Goal: Find specific page/section: Find specific page/section

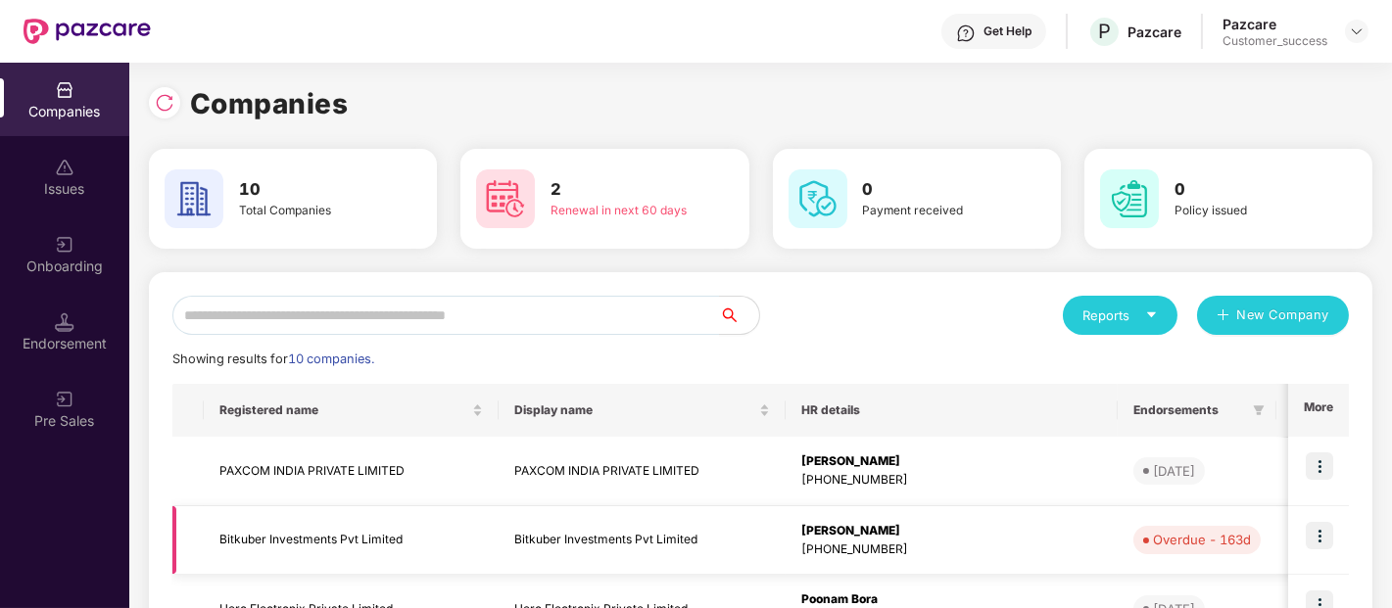
scroll to position [223, 0]
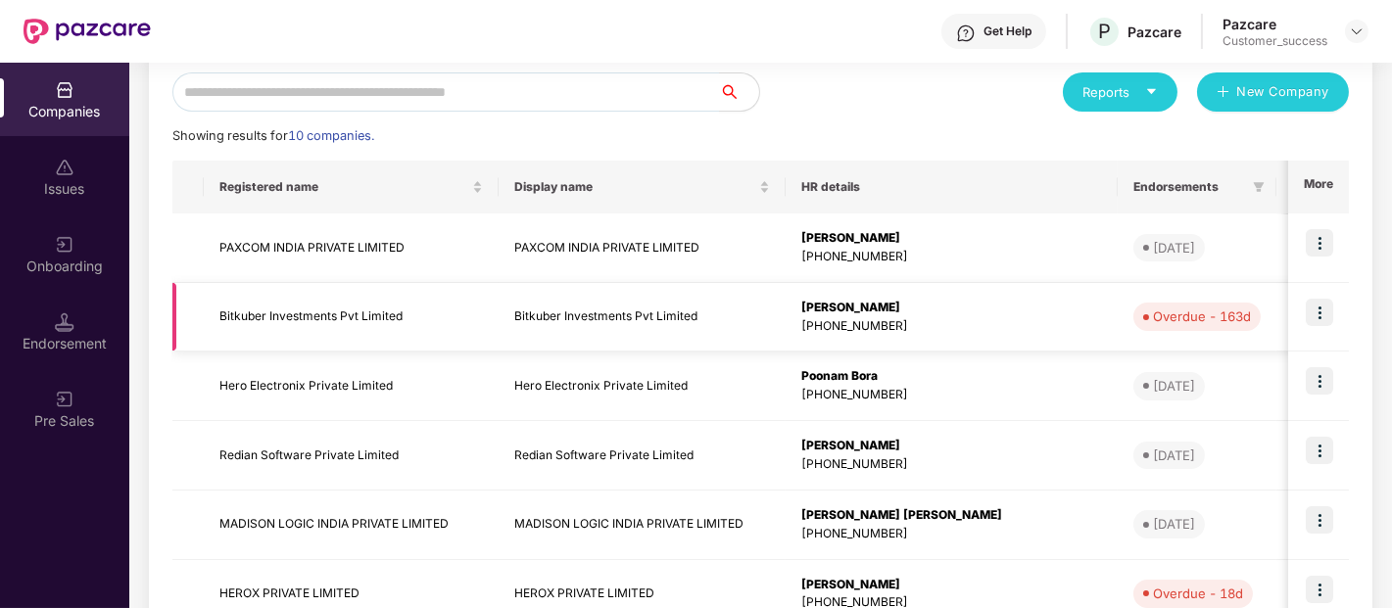
click at [1307, 323] on img at bounding box center [1319, 312] width 27 height 27
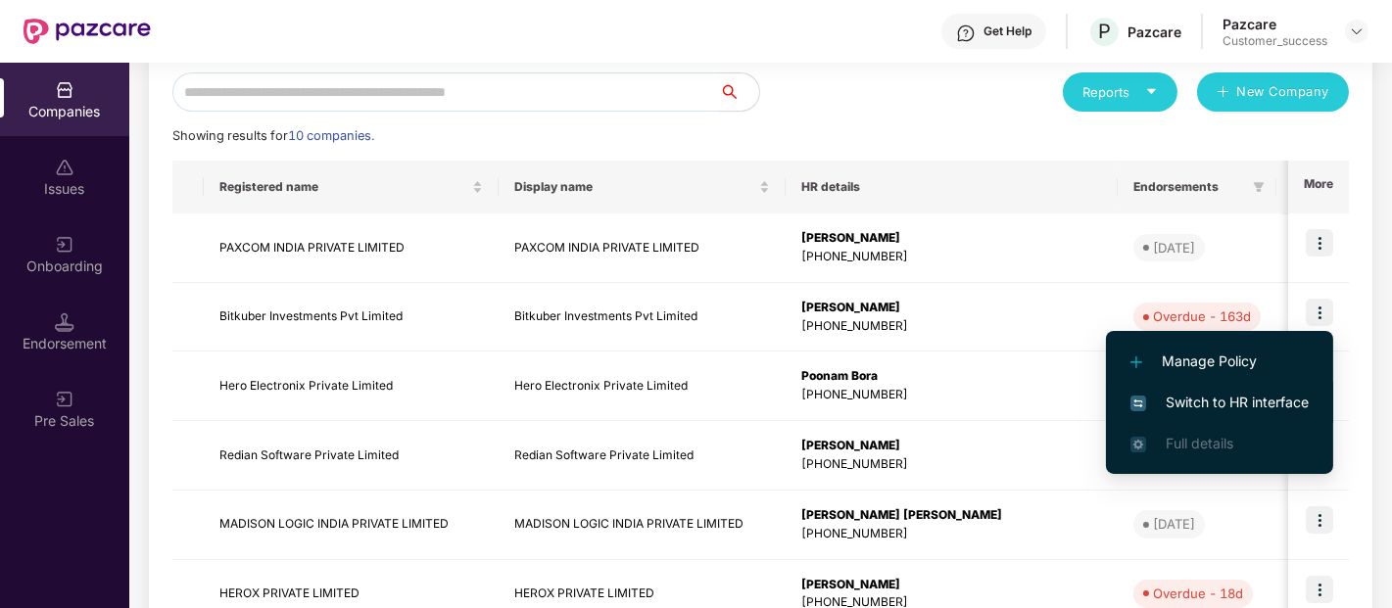
click at [1151, 402] on span "Switch to HR interface" at bounding box center [1219, 403] width 178 height 22
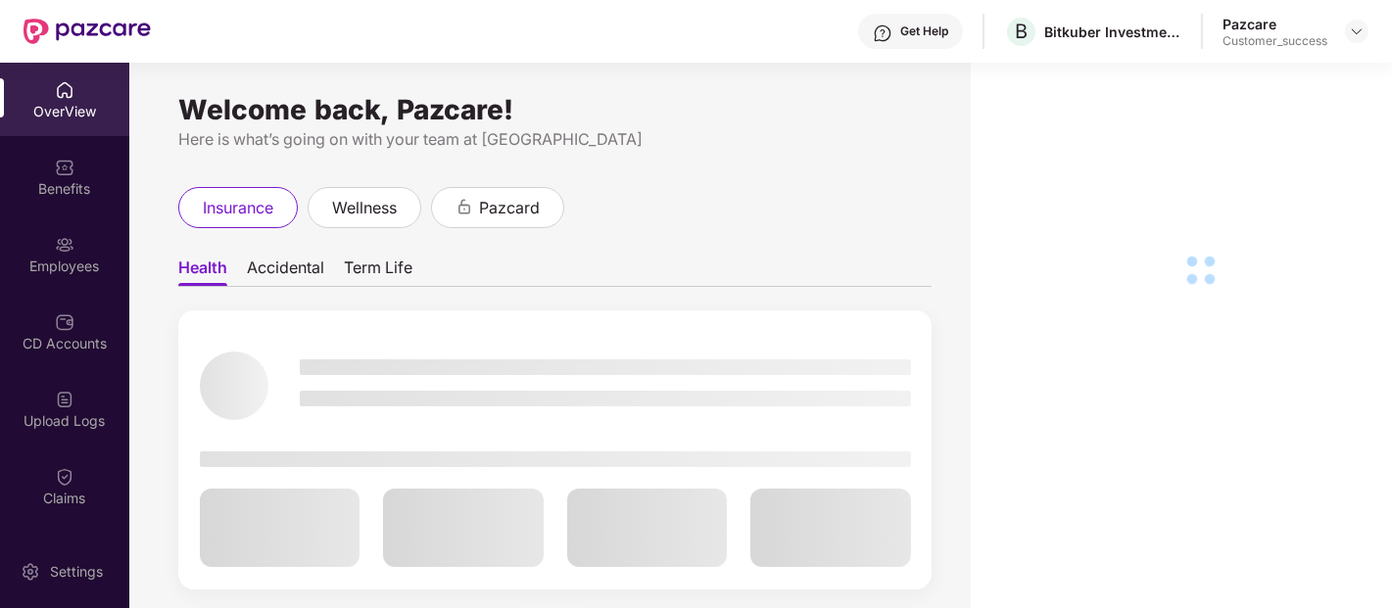
scroll to position [147, 0]
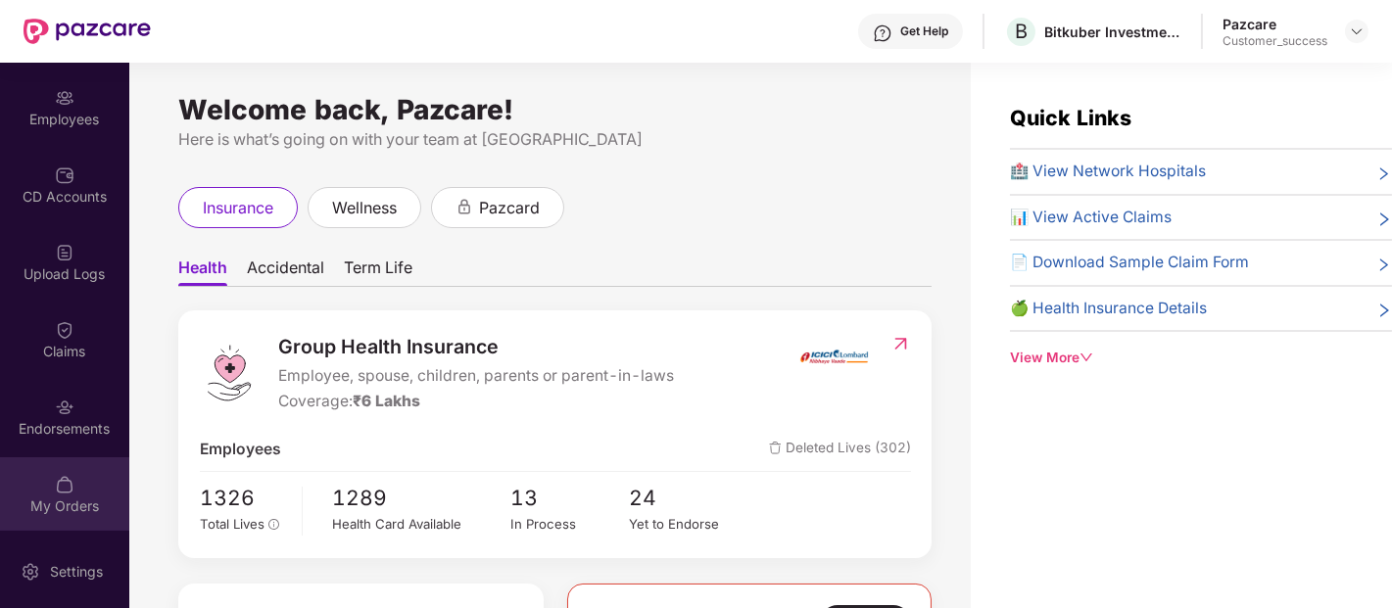
click at [73, 490] on div "My Orders" at bounding box center [64, 493] width 129 height 73
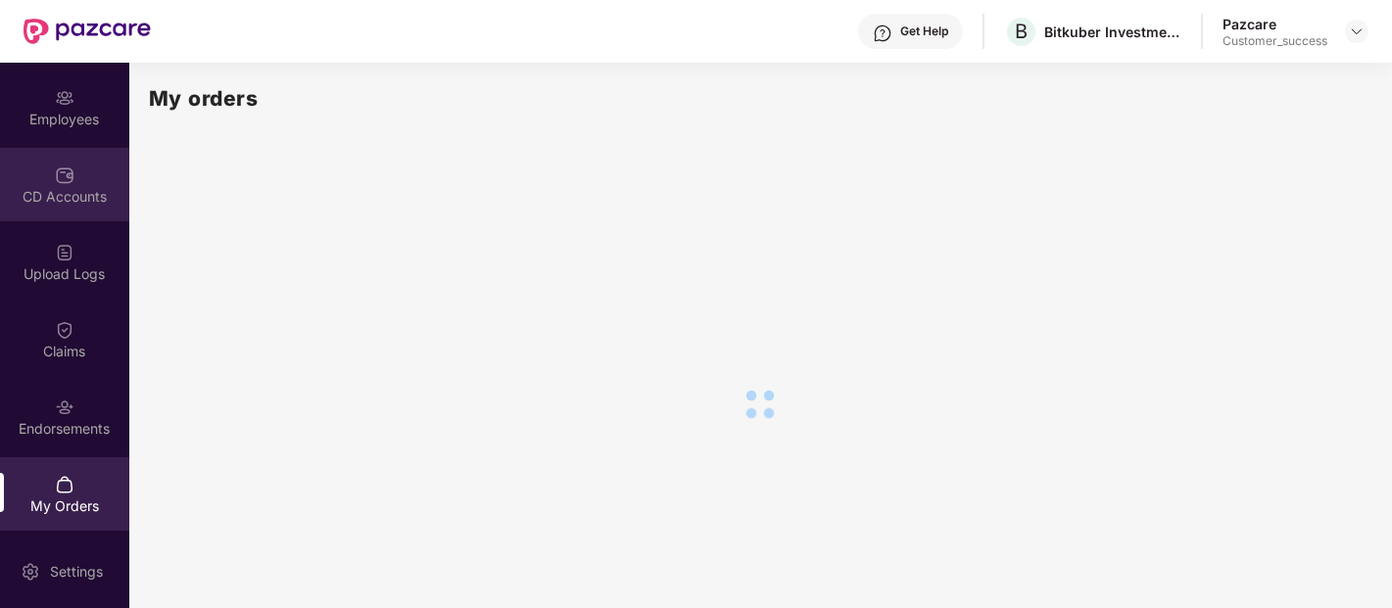
click at [79, 151] on div "CD Accounts" at bounding box center [64, 184] width 129 height 73
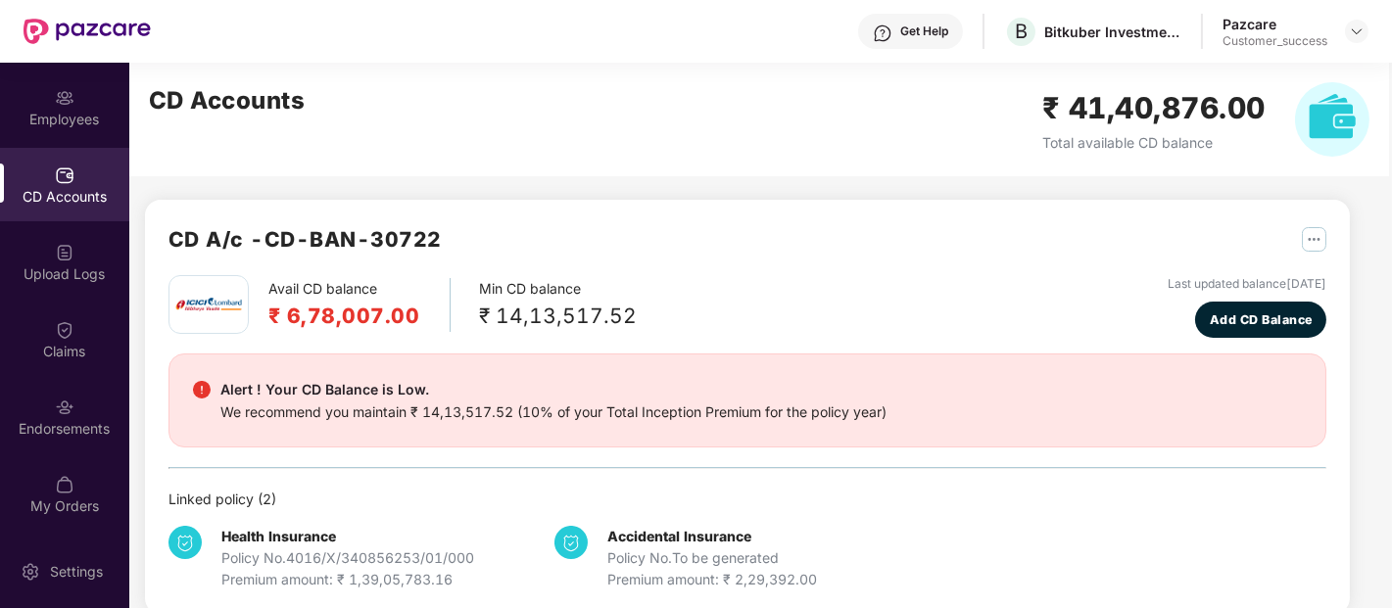
scroll to position [357, 0]
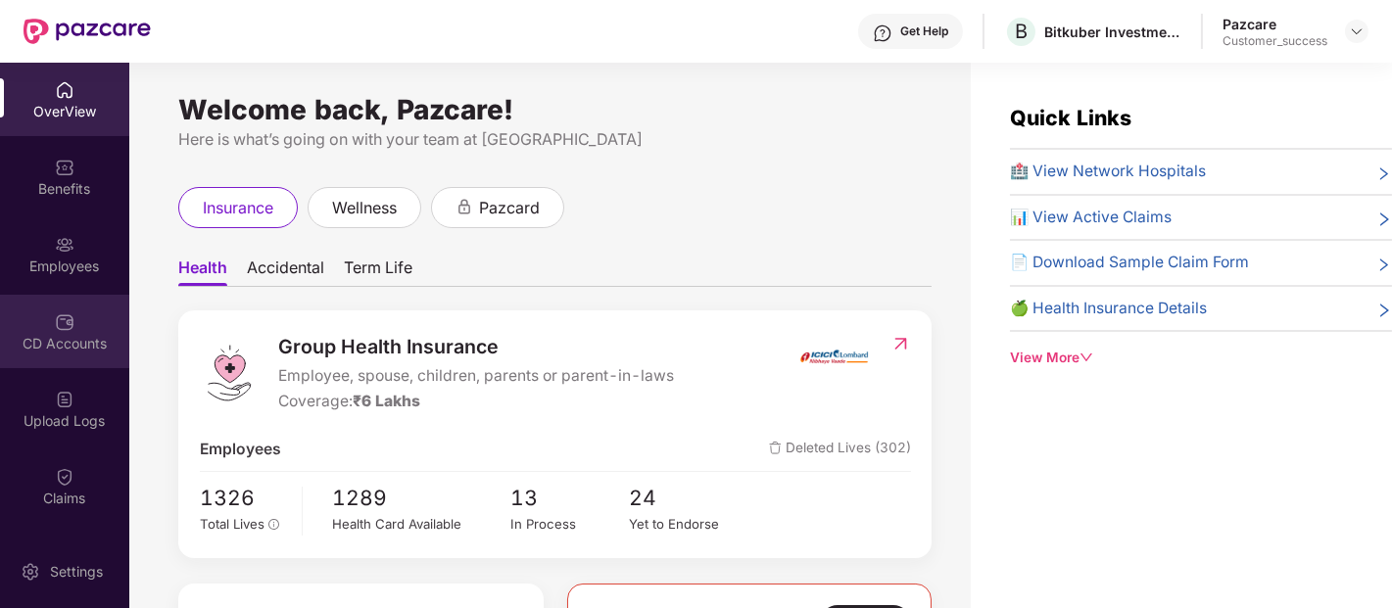
click at [45, 347] on div "CD Accounts" at bounding box center [64, 344] width 129 height 20
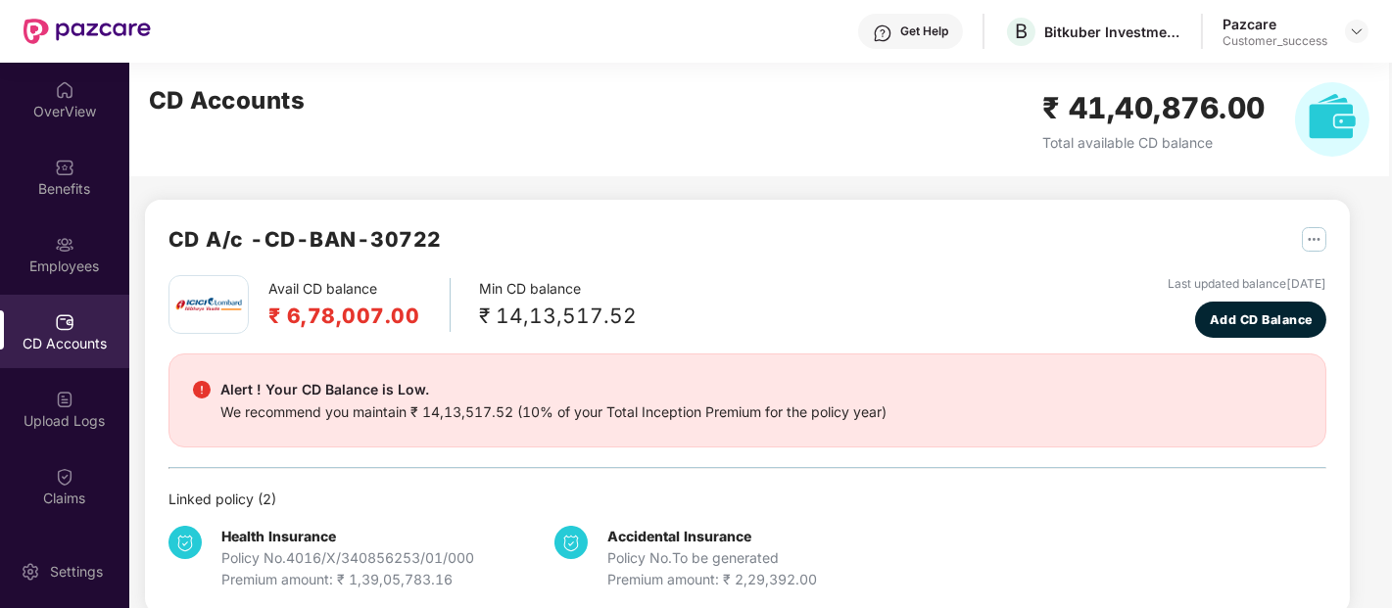
scroll to position [357, 0]
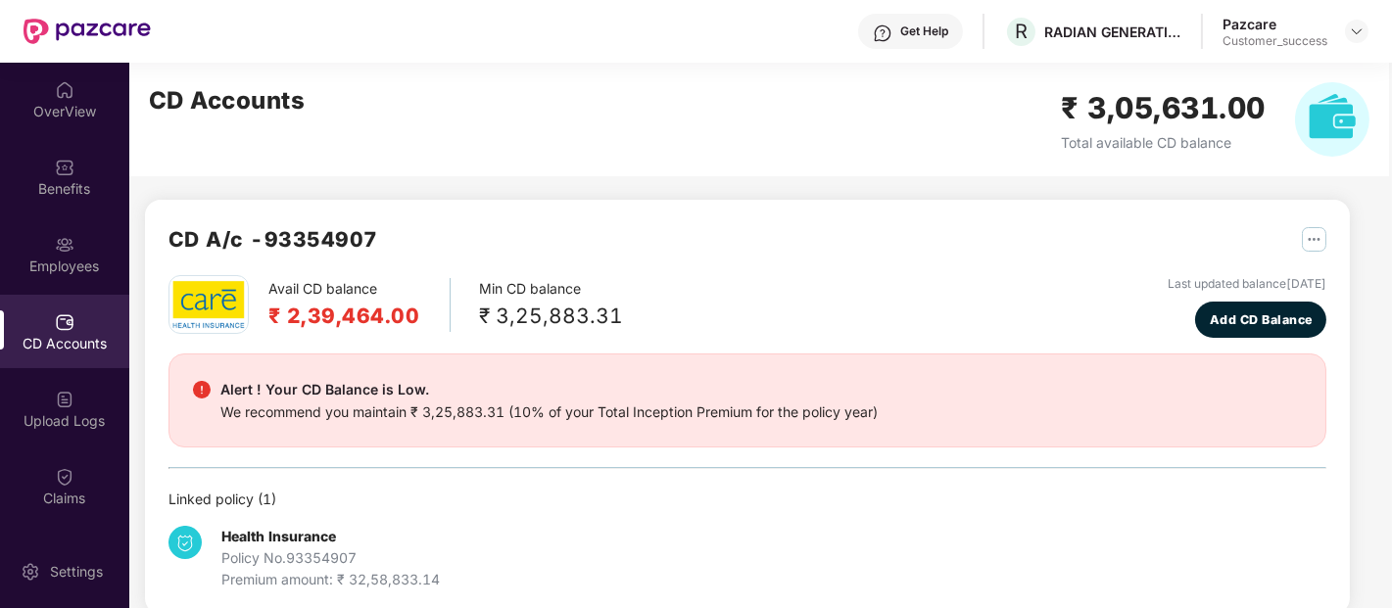
scroll to position [135, 0]
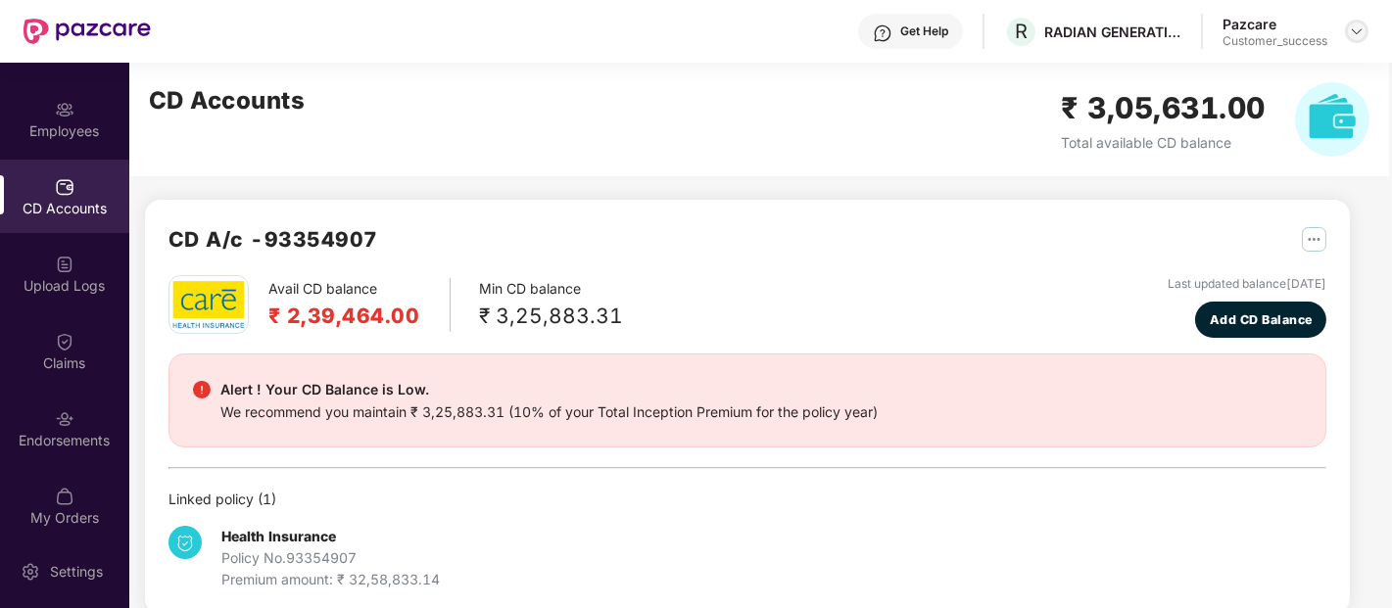
click at [1366, 33] on div at bounding box center [1357, 32] width 24 height 24
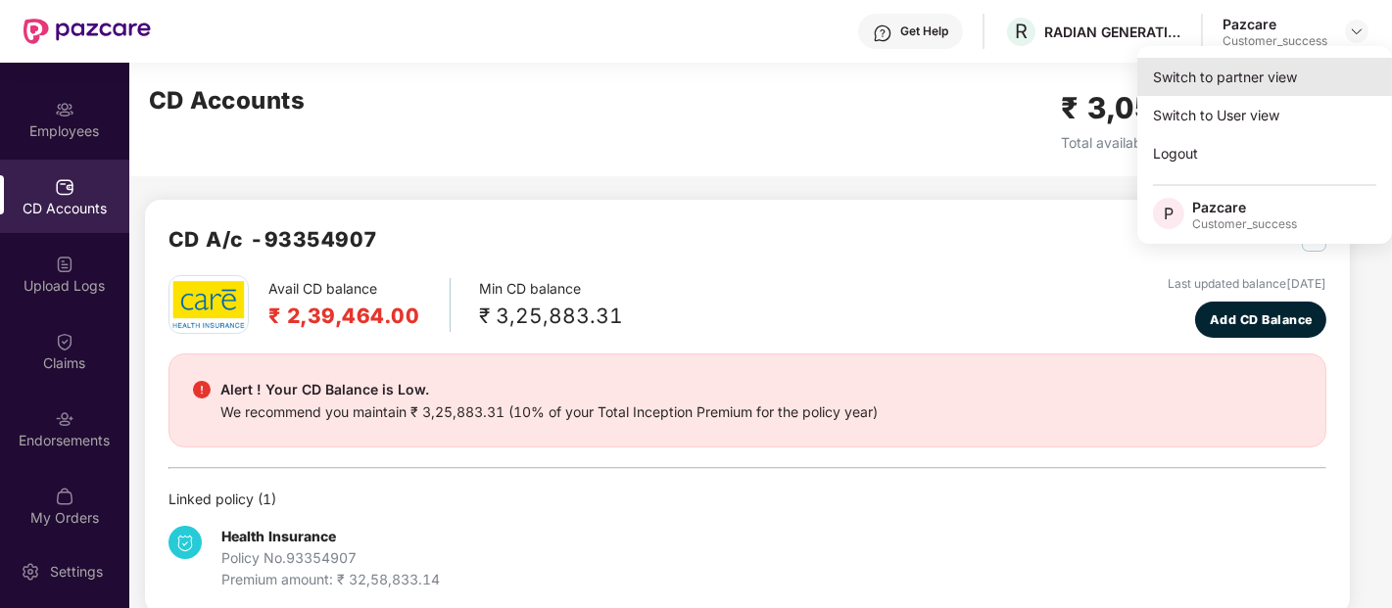
click at [1205, 78] on div "Switch to partner view" at bounding box center [1264, 77] width 255 height 38
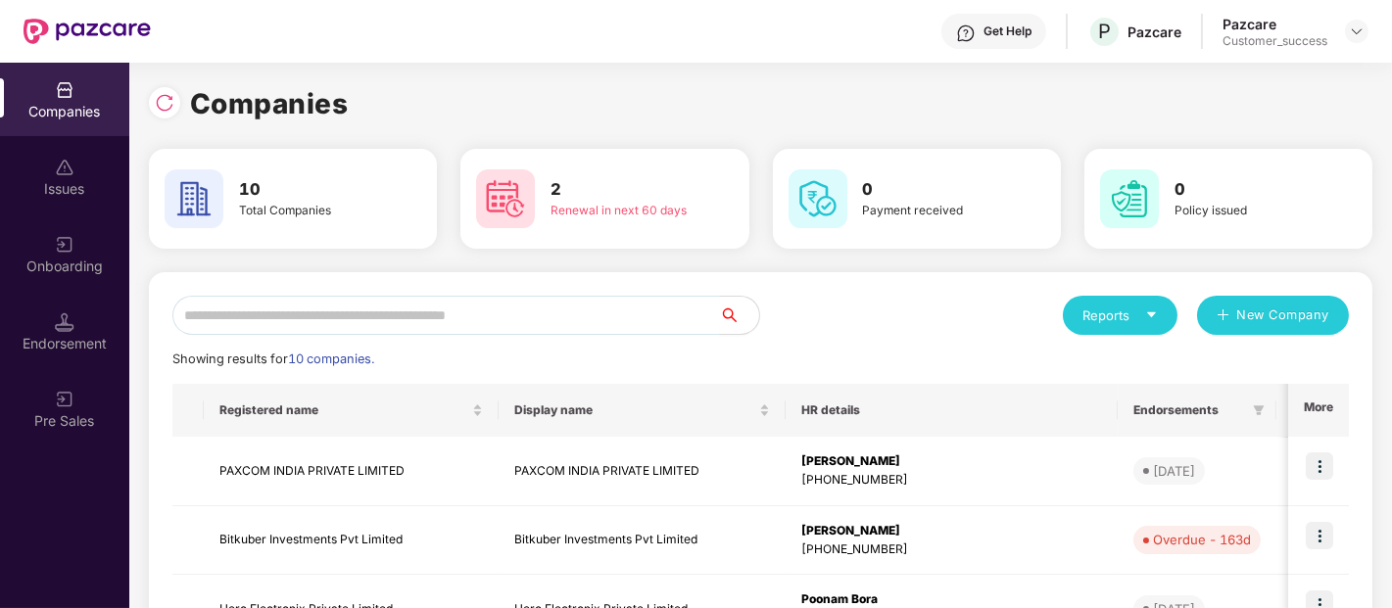
click at [472, 330] on input "text" at bounding box center [446, 315] width 548 height 39
click at [573, 313] on input "text" at bounding box center [446, 315] width 548 height 39
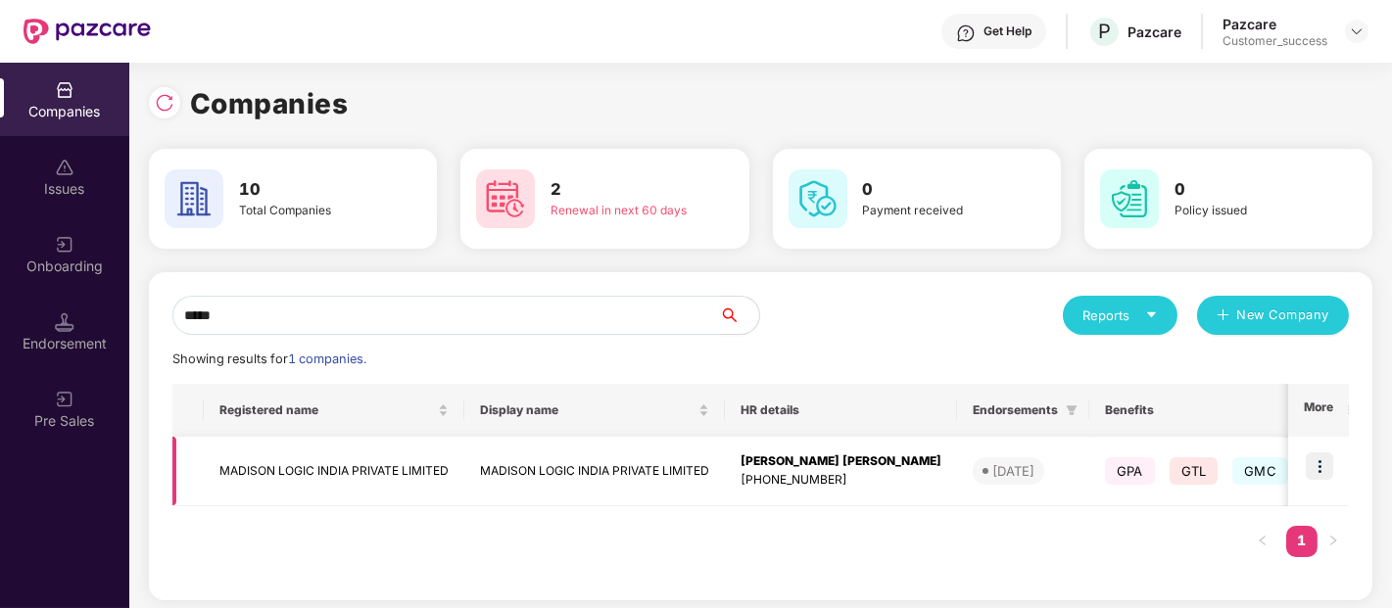
type input "*****"
click at [1326, 465] on img at bounding box center [1319, 465] width 27 height 27
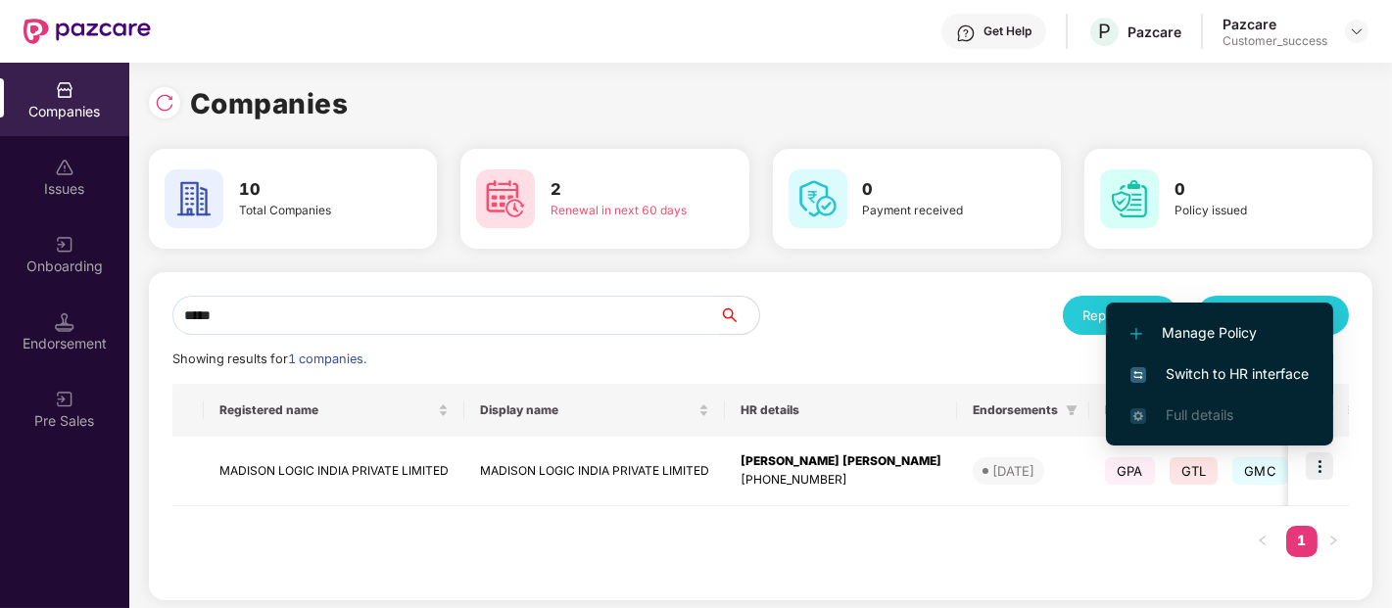
click at [1224, 373] on span "Switch to HR interface" at bounding box center [1219, 374] width 178 height 22
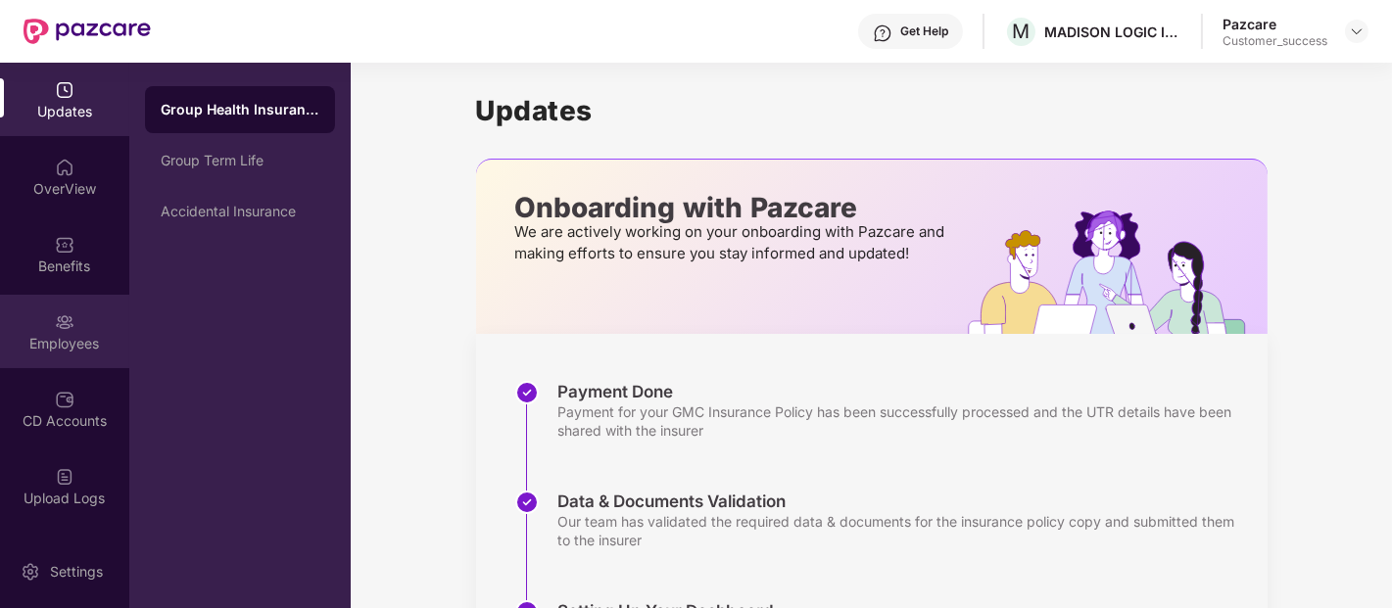
click at [96, 336] on div "Employees" at bounding box center [64, 344] width 129 height 20
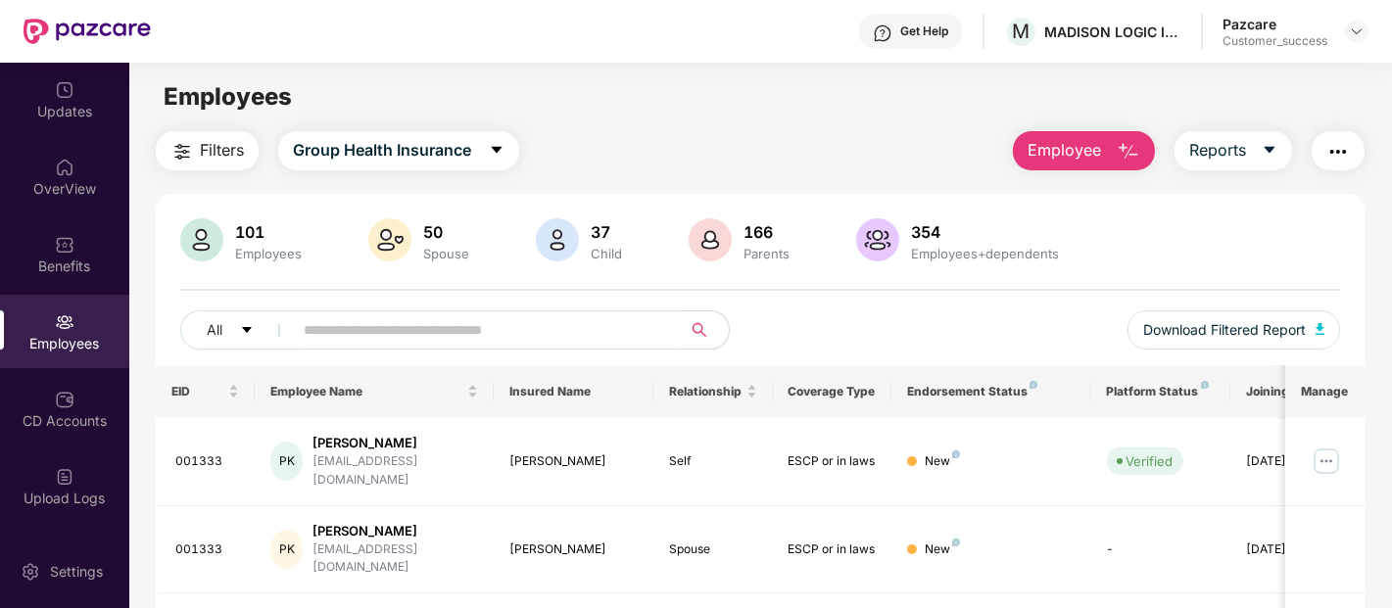
click at [468, 324] on input "text" at bounding box center [480, 329] width 352 height 29
paste input "****"
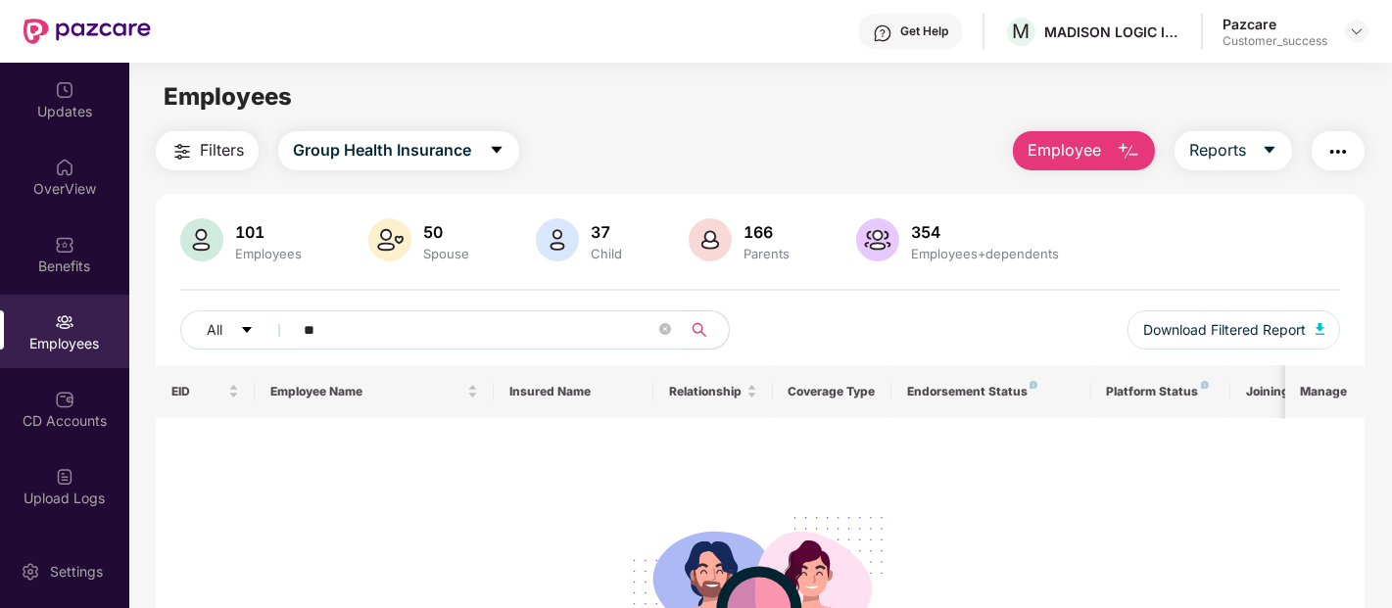
type input "*"
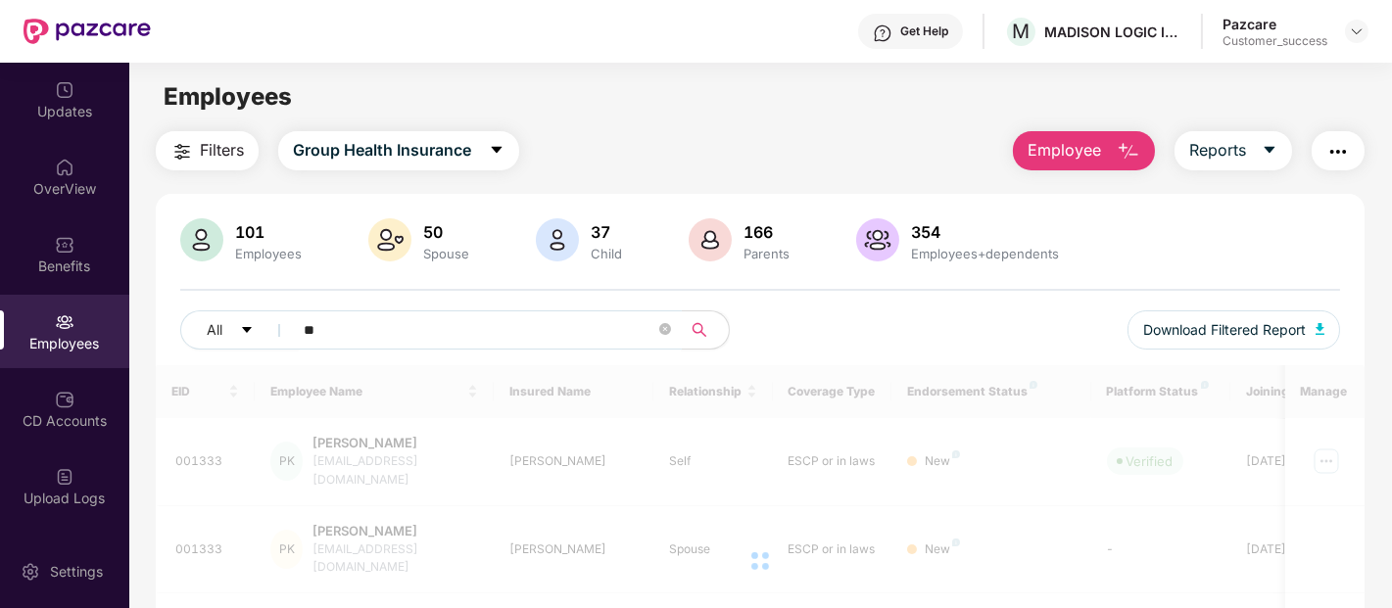
paste input "****"
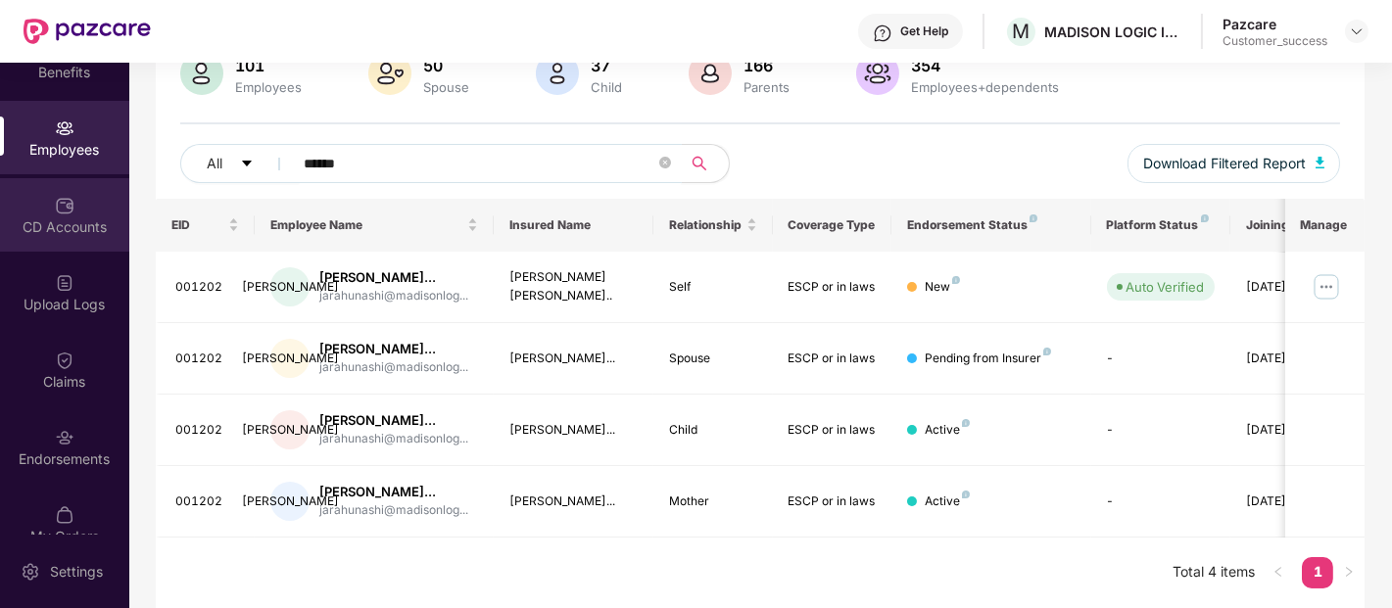
scroll to position [196, 0]
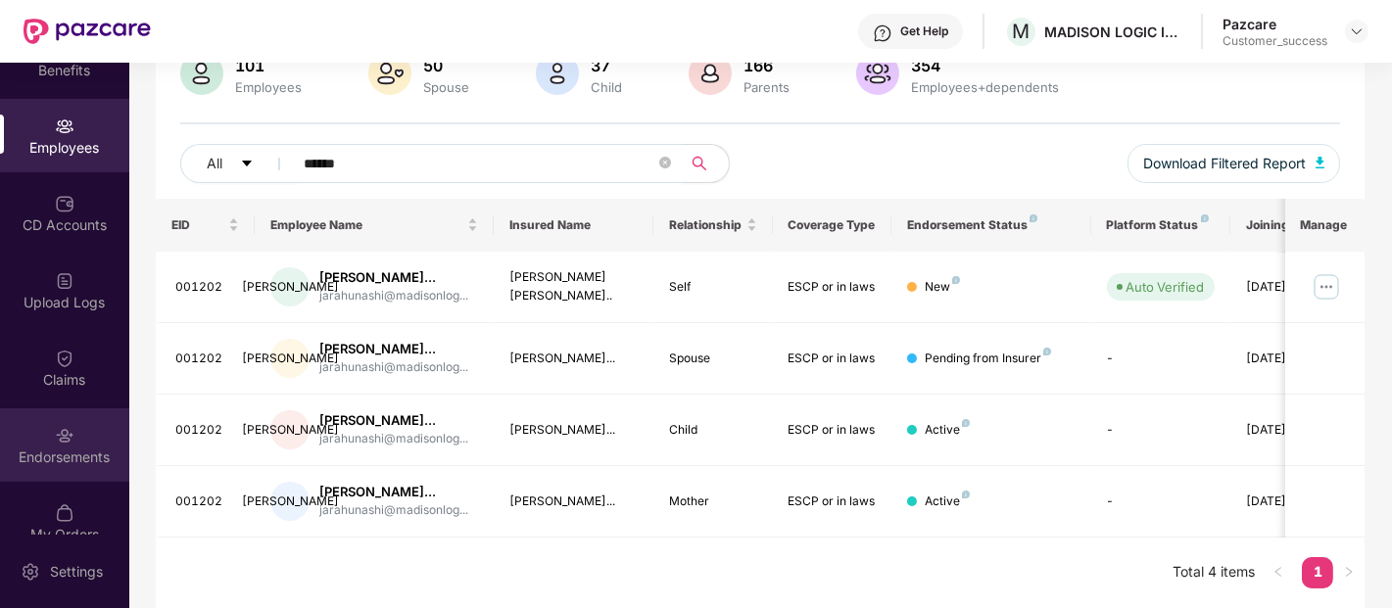
type input "******"
click at [86, 426] on div "Endorsements" at bounding box center [64, 444] width 129 height 73
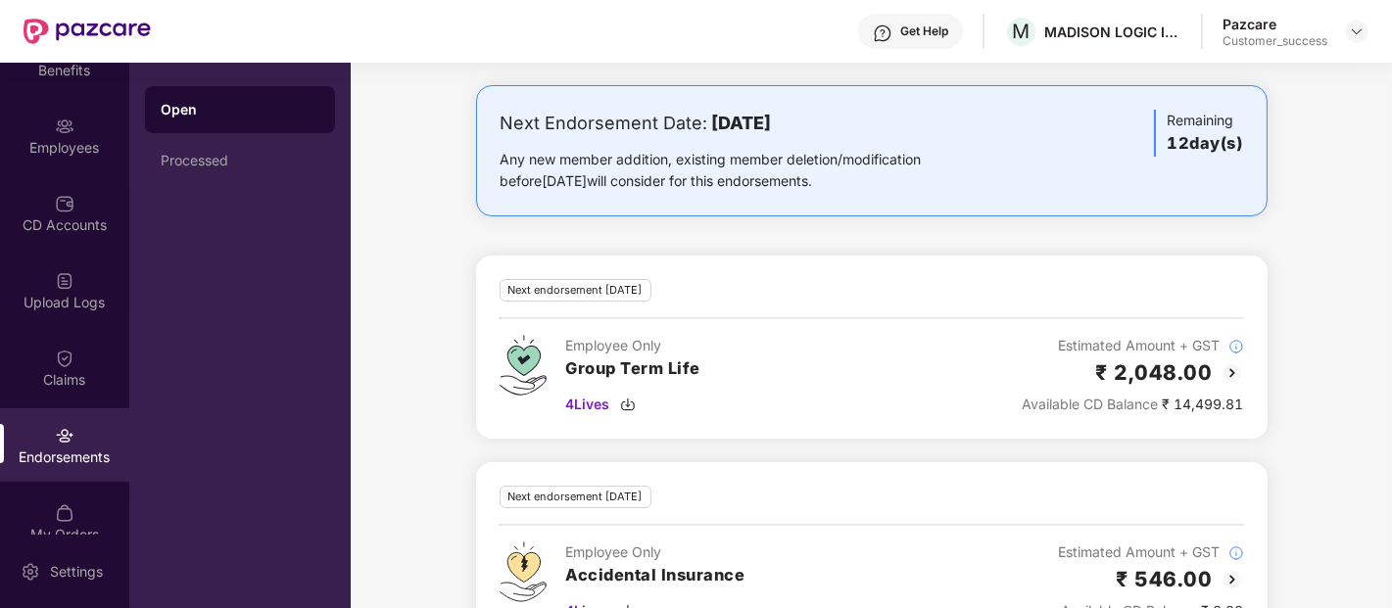
scroll to position [354, 0]
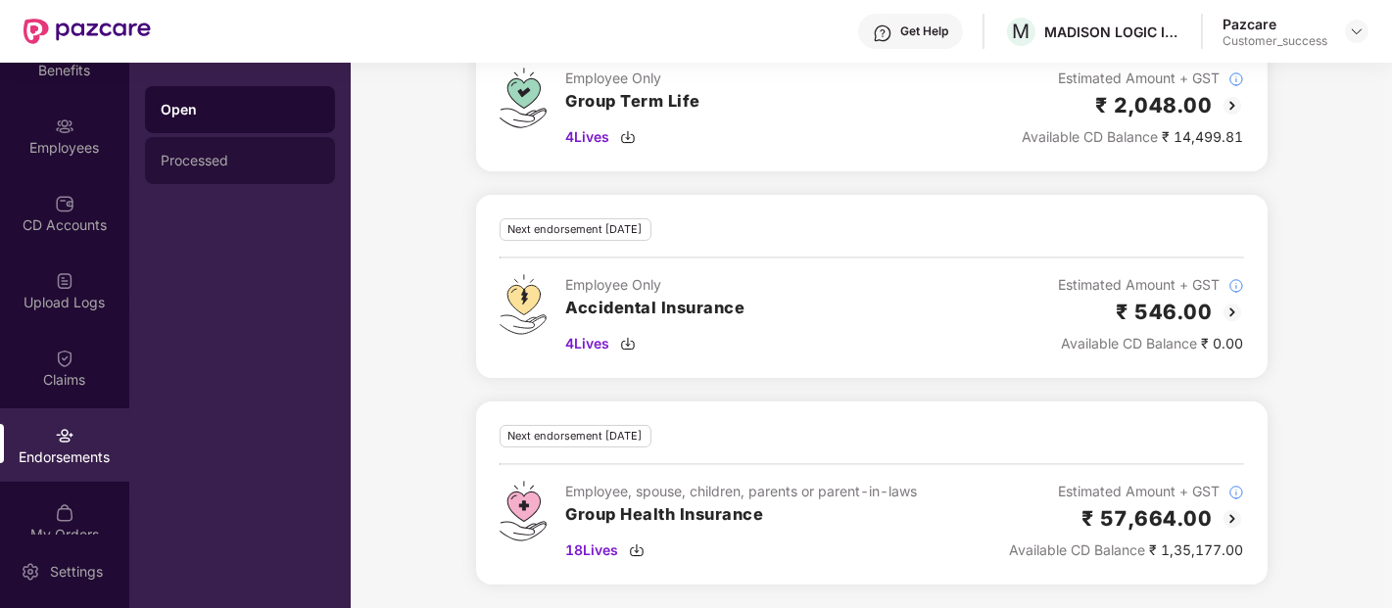
click at [212, 143] on div "Processed" at bounding box center [240, 160] width 190 height 47
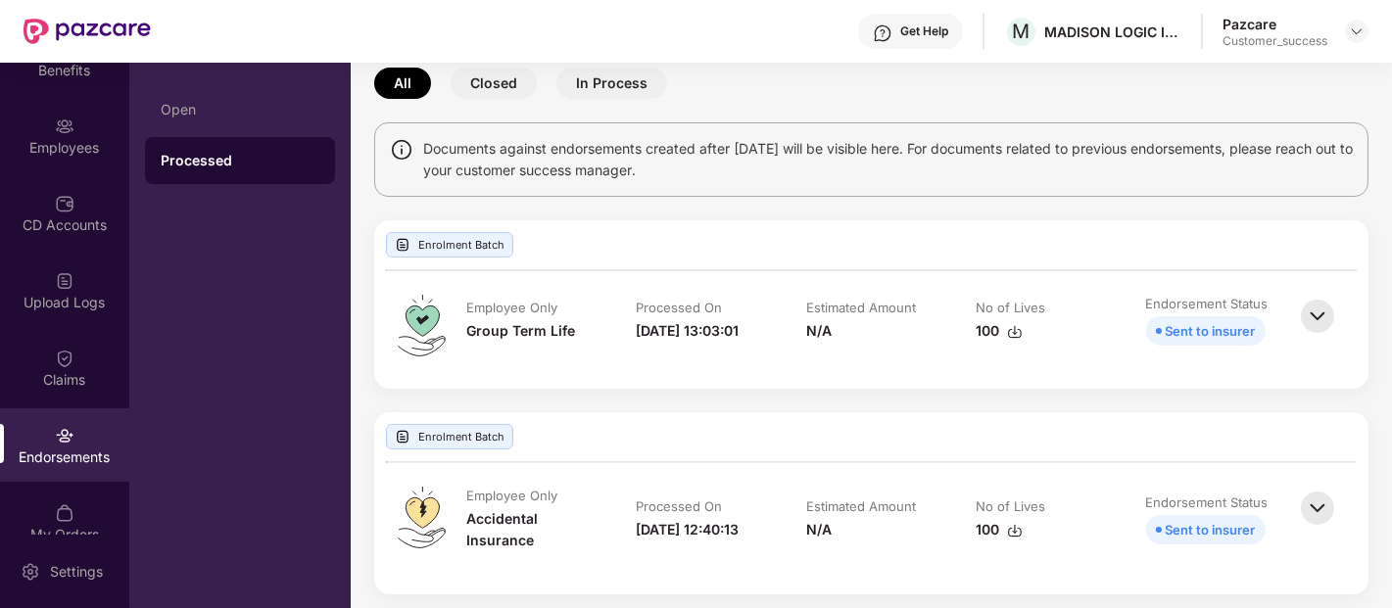
scroll to position [279, 0]
